Goal: Transaction & Acquisition: Purchase product/service

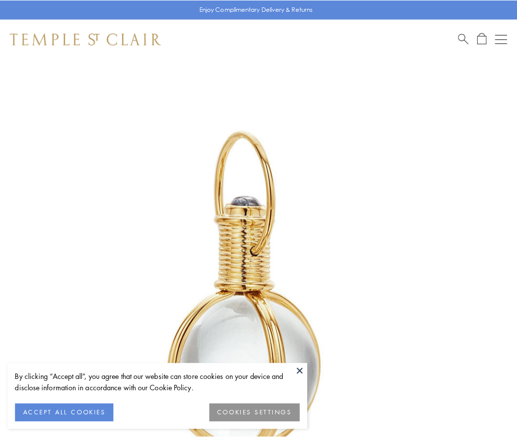
scroll to position [257, 0]
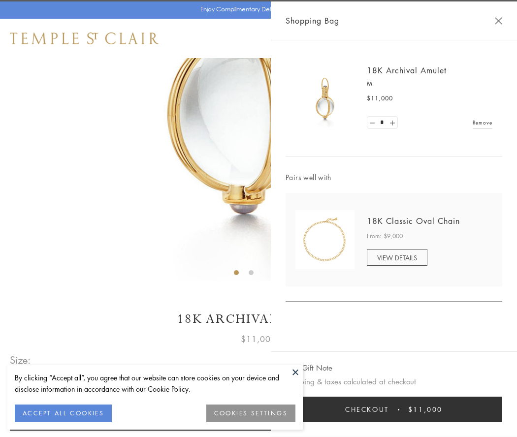
click at [394, 409] on button "Checkout $11,000" at bounding box center [393, 410] width 216 height 26
